Goal: Check status: Check status

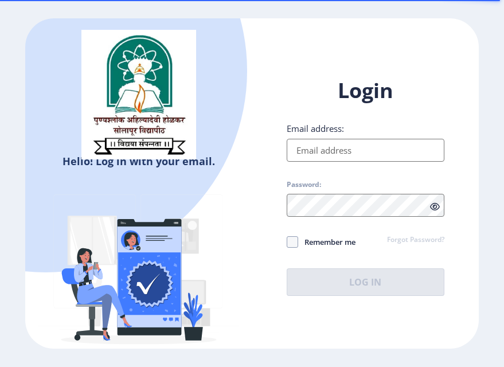
click at [380, 150] on input "Email address:" at bounding box center [366, 150] width 158 height 23
type input "[EMAIL_ADDRESS][DOMAIN_NAME]"
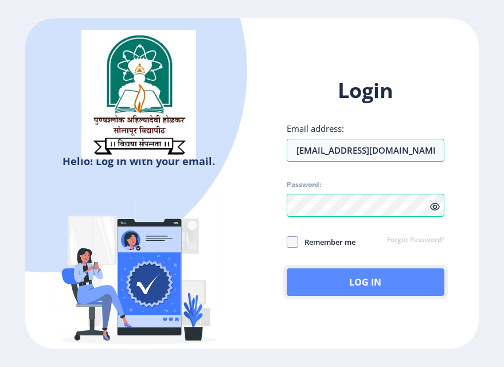
click at [343, 280] on button "Log In" at bounding box center [366, 282] width 158 height 28
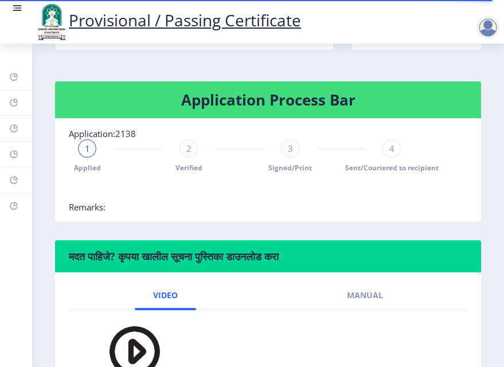
scroll to position [255, 0]
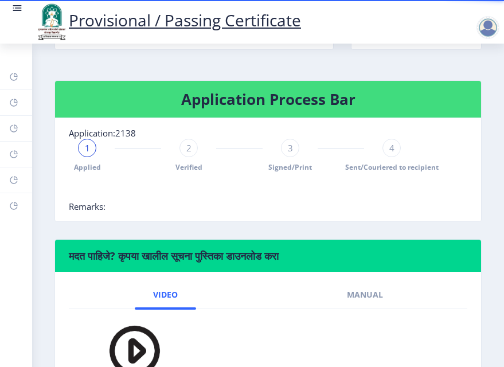
click at [93, 157] on div "1" at bounding box center [87, 148] width 18 height 18
click at [14, 80] on rect at bounding box center [13, 76] width 9 height 9
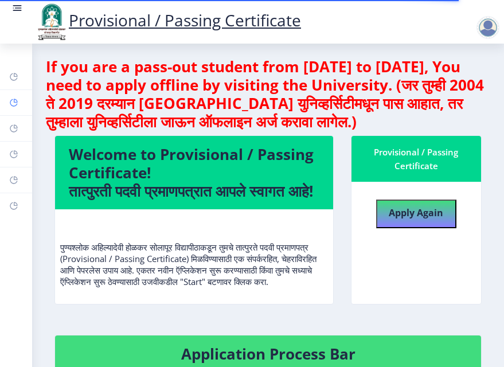
click at [14, 100] on icon at bounding box center [16, 101] width 4 height 4
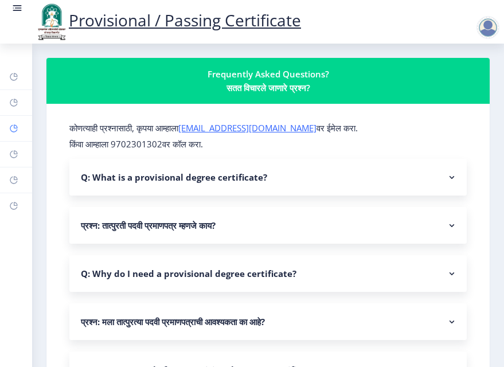
click at [14, 128] on icon at bounding box center [16, 126] width 4 height 4
select select
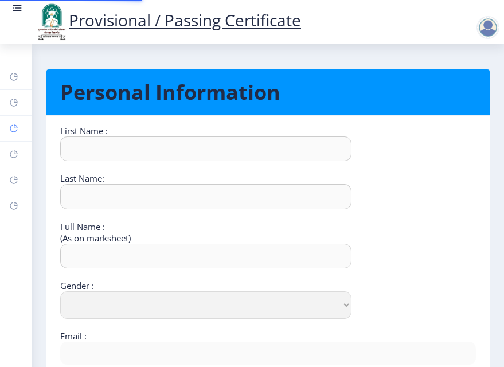
type input "Ajay"
type input "Pulujkar"
type input "[PERSON_NAME]"
select select "[DEMOGRAPHIC_DATA]"
type input "[EMAIL_ADDRESS][DOMAIN_NAME]"
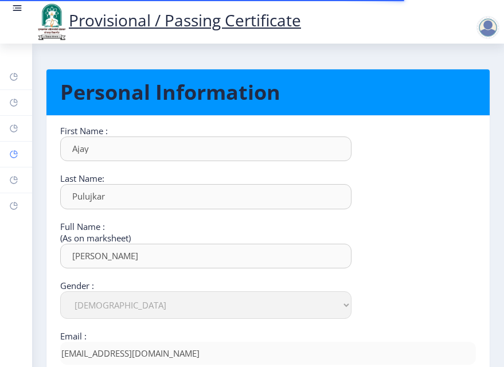
type input "[PHONE_NUMBER]"
click at [14, 154] on icon at bounding box center [16, 152] width 4 height 4
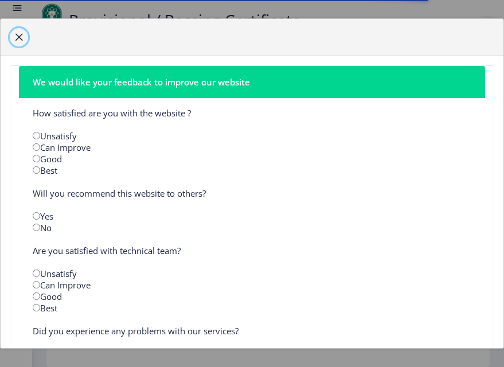
click at [19, 38] on span "button" at bounding box center [18, 37] width 9 height 9
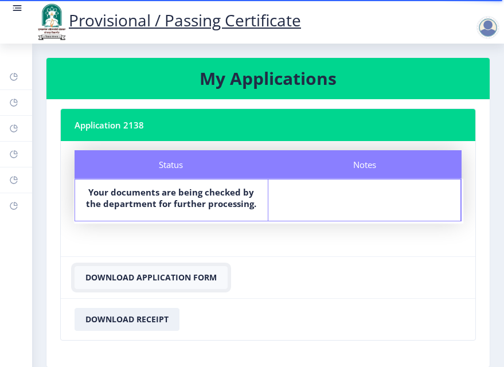
click at [150, 280] on button "Download Application Form" at bounding box center [151, 277] width 153 height 23
click at [146, 321] on button "Download Receipt" at bounding box center [127, 319] width 105 height 23
click at [13, 197] on link "Incorrect Certificate" at bounding box center [16, 205] width 32 height 25
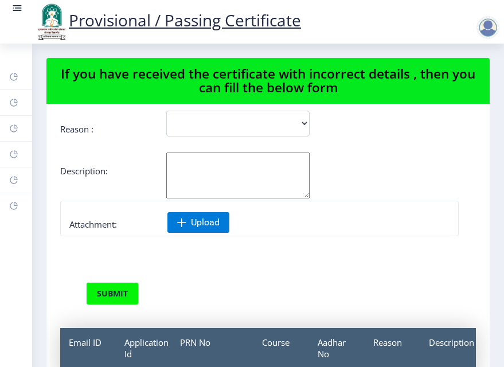
scroll to position [150, 0]
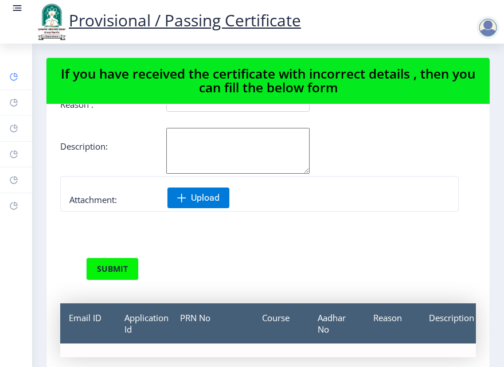
click at [7, 70] on link "Dashboard" at bounding box center [16, 76] width 32 height 25
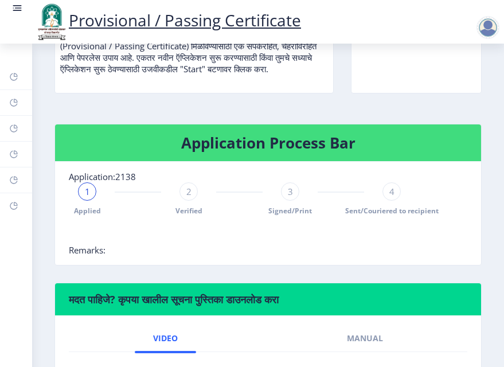
scroll to position [186, 0]
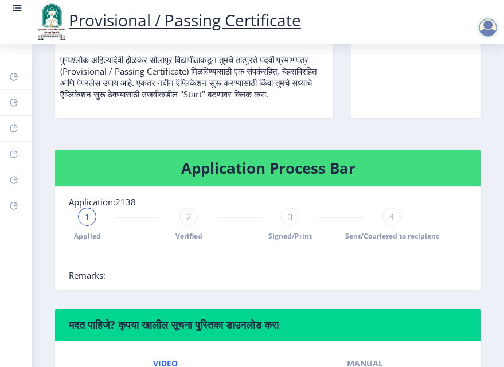
click at [186, 222] on span "2" at bounding box center [188, 216] width 5 height 11
click at [288, 222] on span "3" at bounding box center [290, 216] width 5 height 11
click at [392, 226] on div "4" at bounding box center [391, 217] width 18 height 18
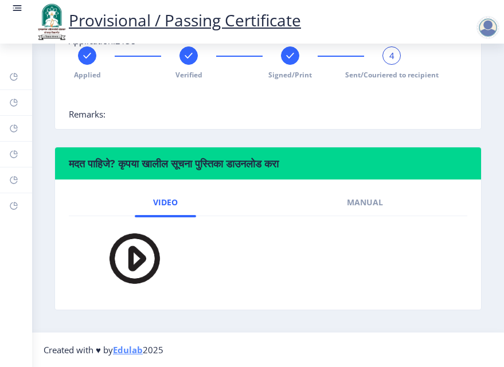
scroll to position [348, 0]
click at [393, 65] on div "4" at bounding box center [391, 55] width 18 height 18
click at [19, 6] on rect at bounding box center [17, 5] width 9 height 1
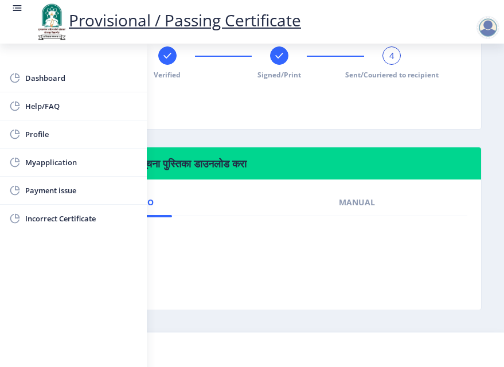
scroll to position [3, 0]
click at [53, 161] on span "Myapplication" at bounding box center [81, 162] width 112 height 14
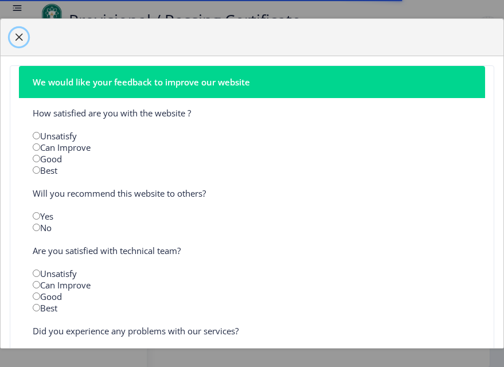
click at [22, 40] on span "button" at bounding box center [18, 37] width 9 height 9
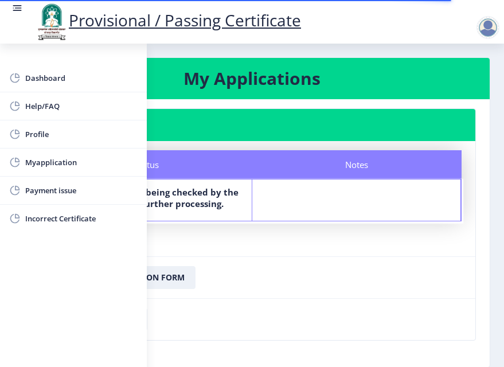
click at [217, 206] on b "Your documents are being checked by the department for further processing." at bounding box center [147, 197] width 183 height 23
click at [214, 234] on nb-card-body "Status Notes Status Your documents are being checked by the department for furt…" at bounding box center [252, 198] width 447 height 115
click at [16, 14] on rect at bounding box center [16, 7] width 11 height 11
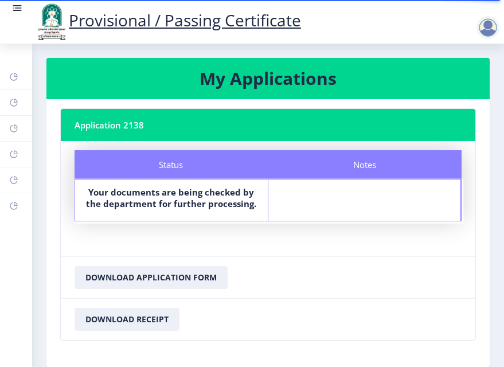
click at [483, 30] on div at bounding box center [487, 27] width 23 height 23
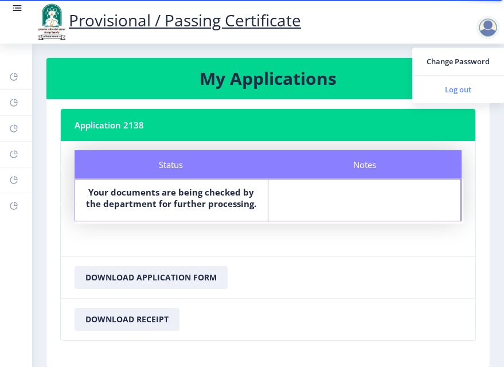
click at [463, 85] on span "Log out" at bounding box center [457, 90] width 73 height 14
